Goal: Transaction & Acquisition: Purchase product/service

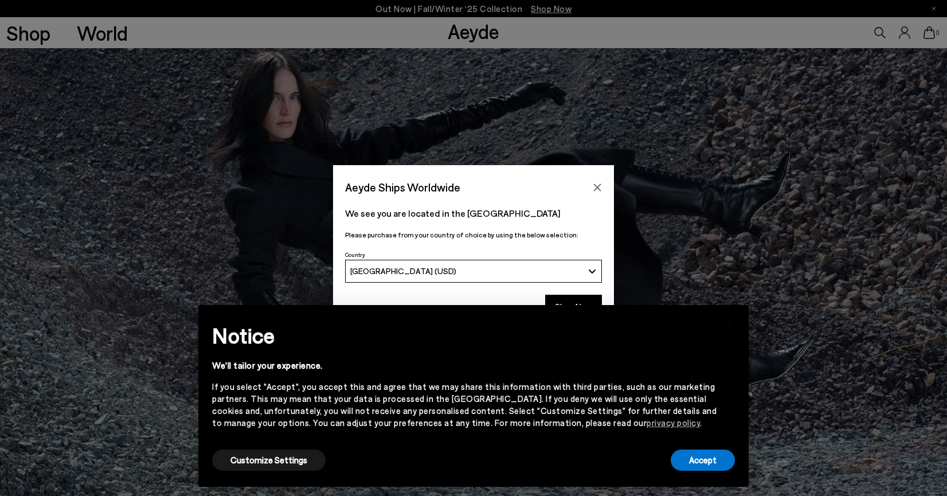
scroll to position [377, 0]
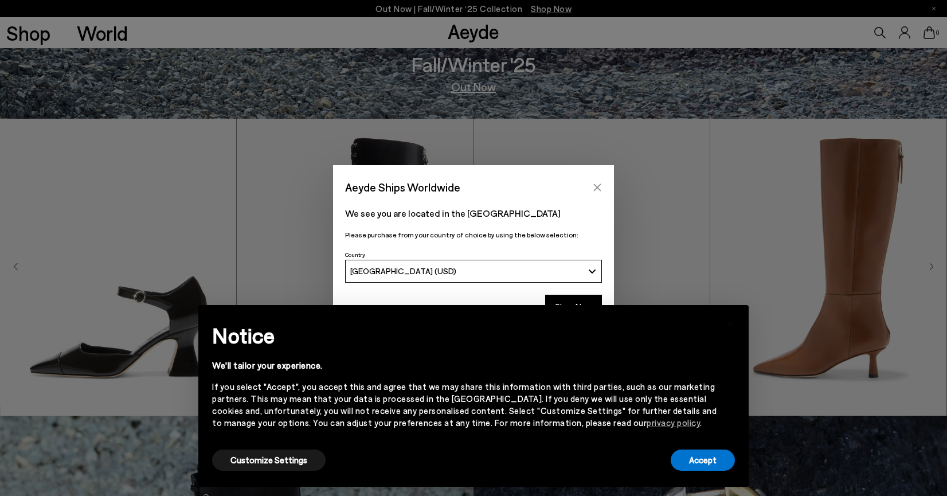
click at [597, 184] on icon "Close" at bounding box center [596, 187] width 9 height 9
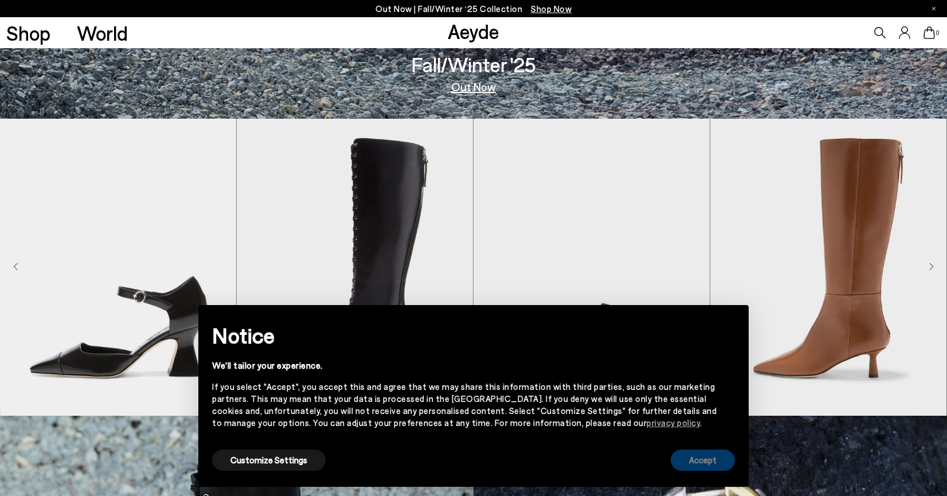
click at [705, 459] on button "Accept" at bounding box center [702, 459] width 64 height 21
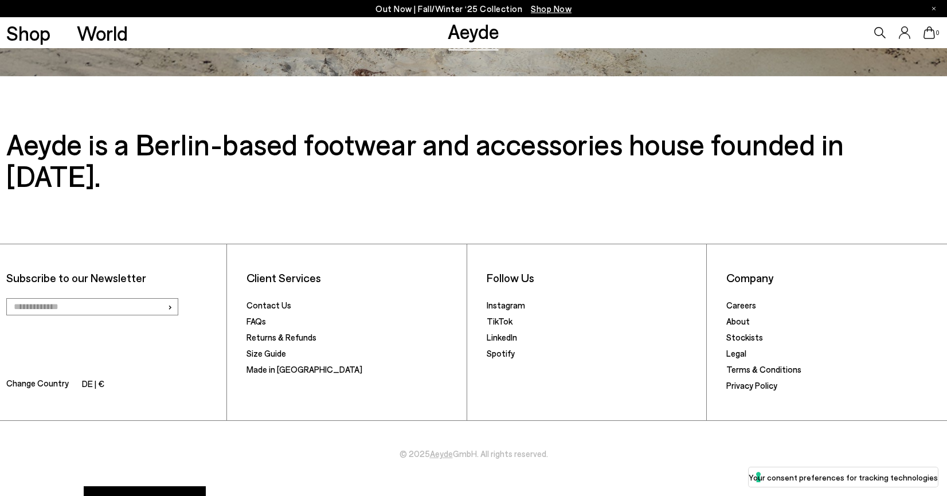
scroll to position [1154, 0]
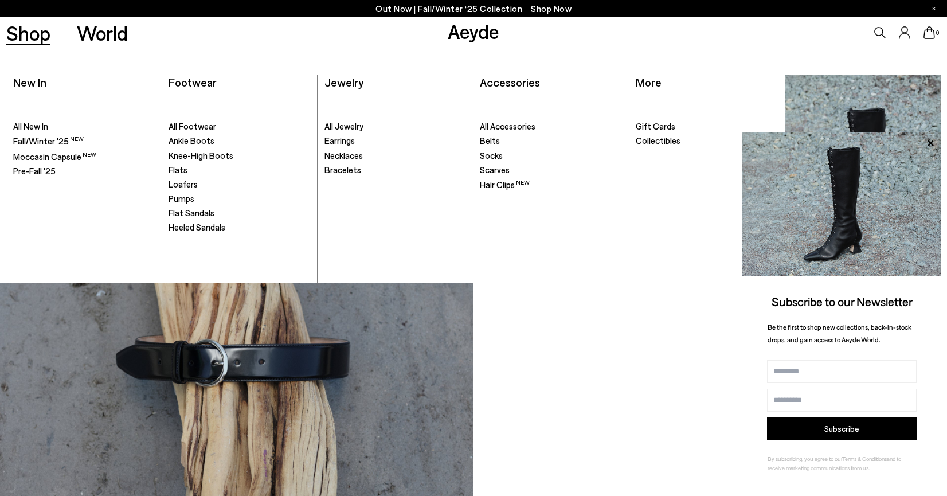
click at [29, 34] on link "Shop" at bounding box center [28, 33] width 44 height 20
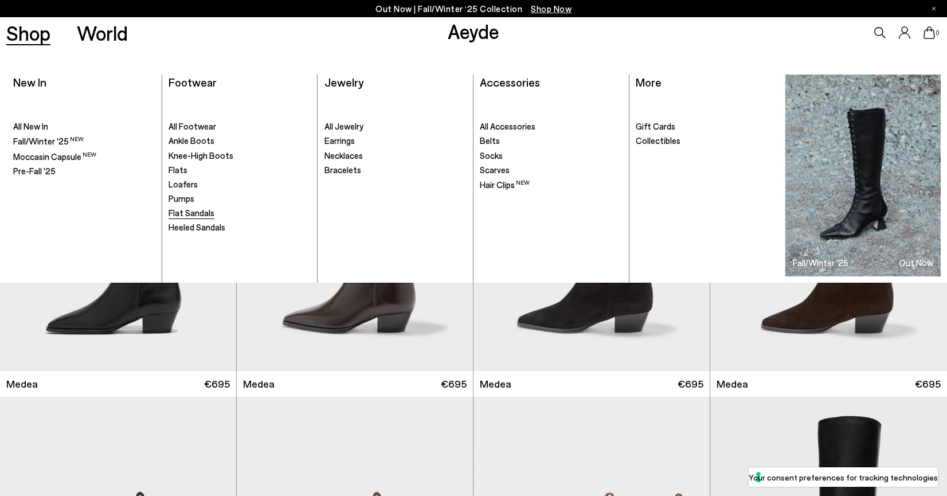
click at [197, 211] on span "Flat Sandals" at bounding box center [191, 212] width 46 height 10
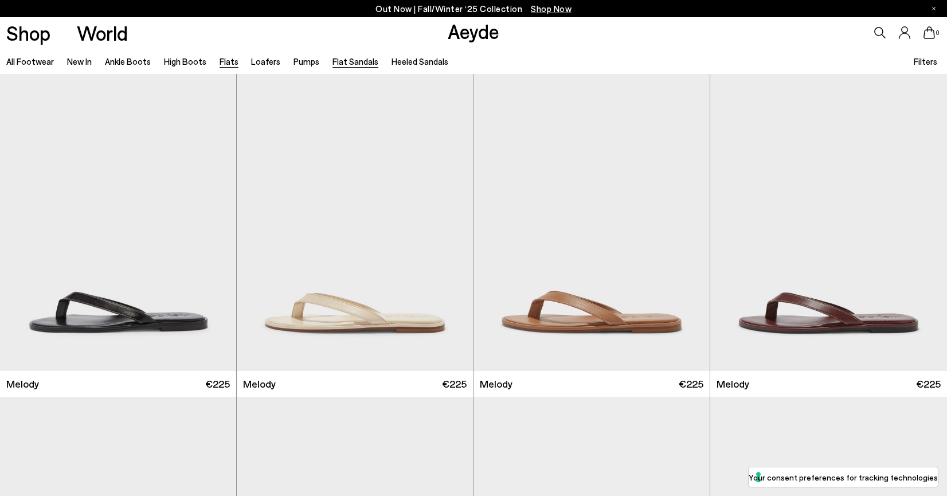
click at [219, 61] on link "Flats" at bounding box center [228, 61] width 19 height 10
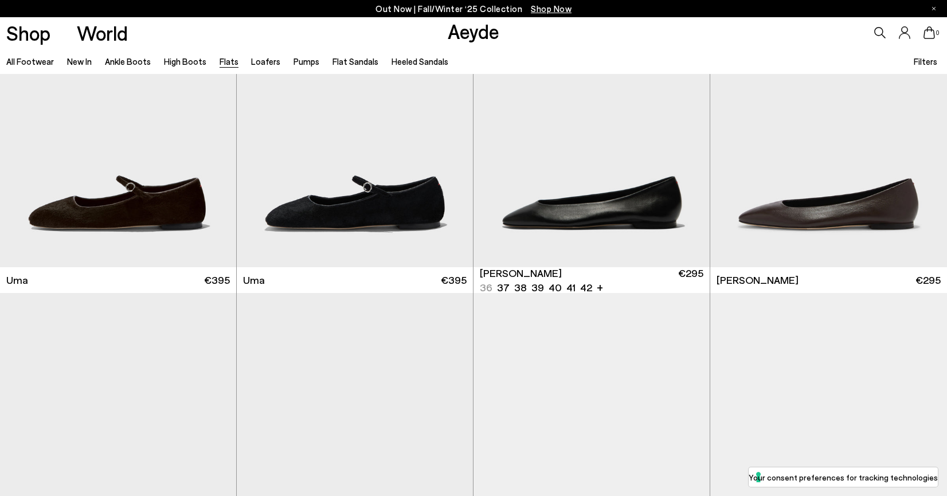
scroll to position [121, 0]
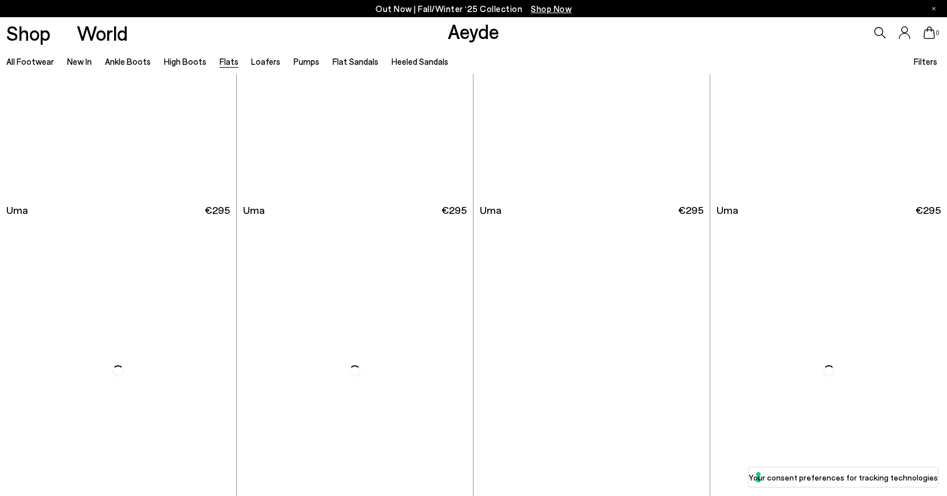
scroll to position [1487, 0]
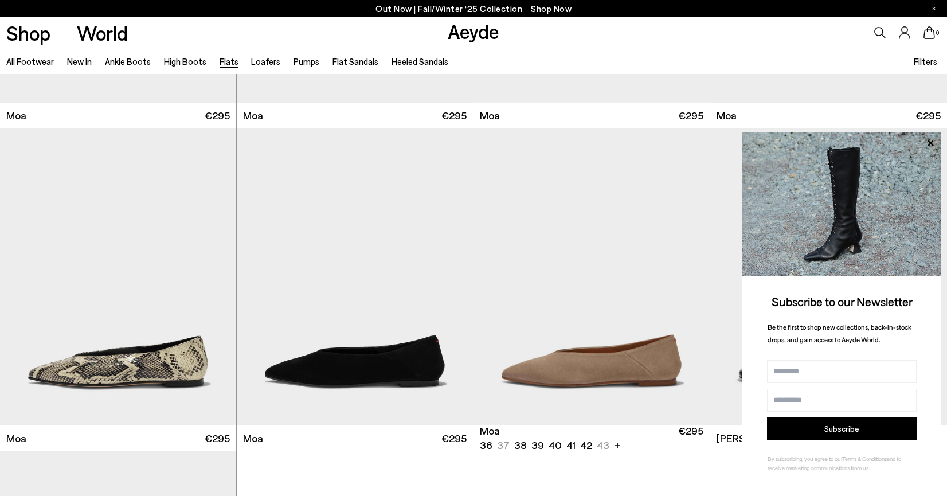
scroll to position [2772, 0]
